Goal: Task Accomplishment & Management: Use online tool/utility

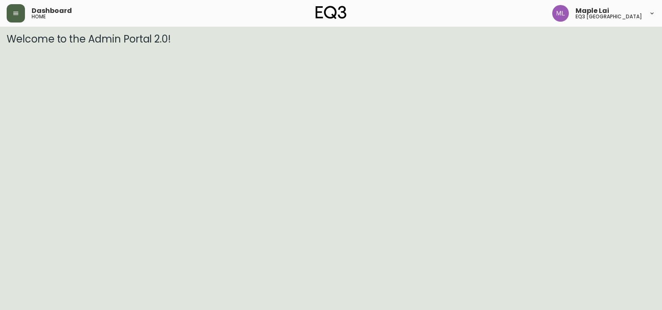
click at [12, 17] on button "button" at bounding box center [16, 13] width 18 height 18
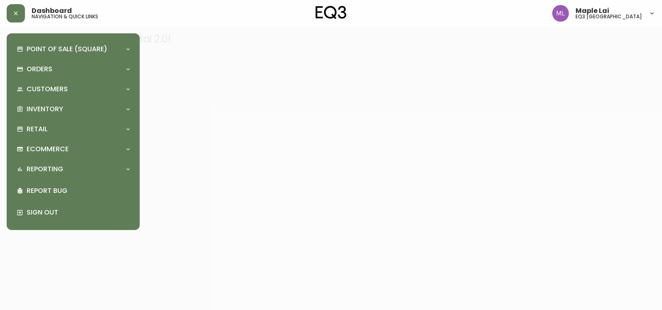
click at [94, 98] on div "Point of Sale (Square) Payments Virtual Terminal Transactions Search Terminals …" at bounding box center [73, 131] width 120 height 183
click at [91, 102] on div "Inventory" at bounding box center [73, 109] width 120 height 18
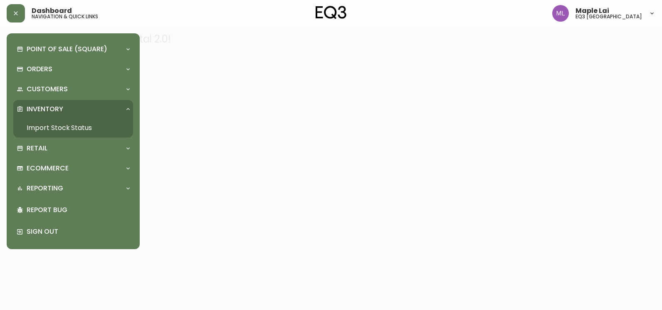
click at [78, 124] on link "Import Stock Status" at bounding box center [73, 127] width 120 height 19
